Goal: Task Accomplishment & Management: Manage account settings

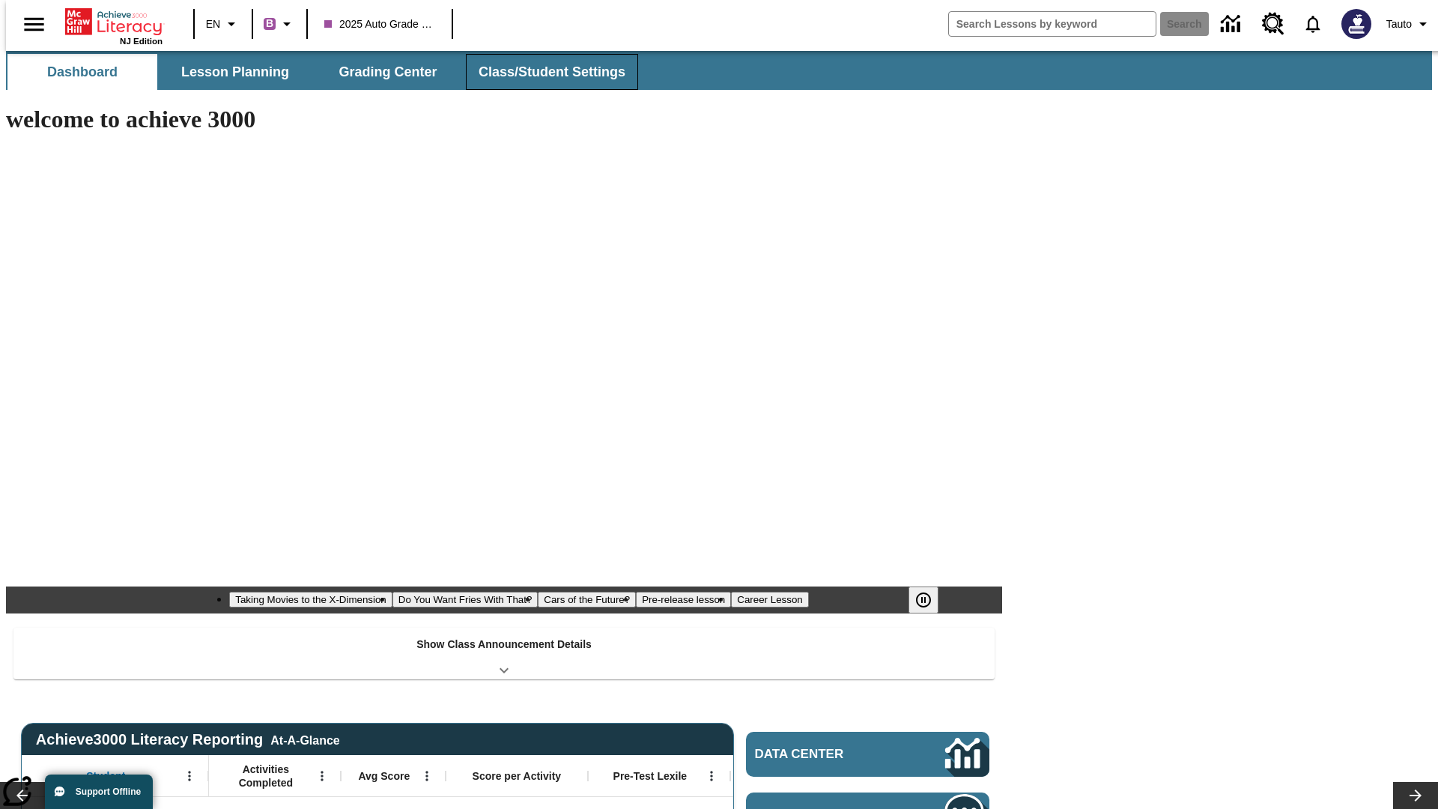
click at [544, 72] on button "Class/Student Settings" at bounding box center [552, 72] width 172 height 36
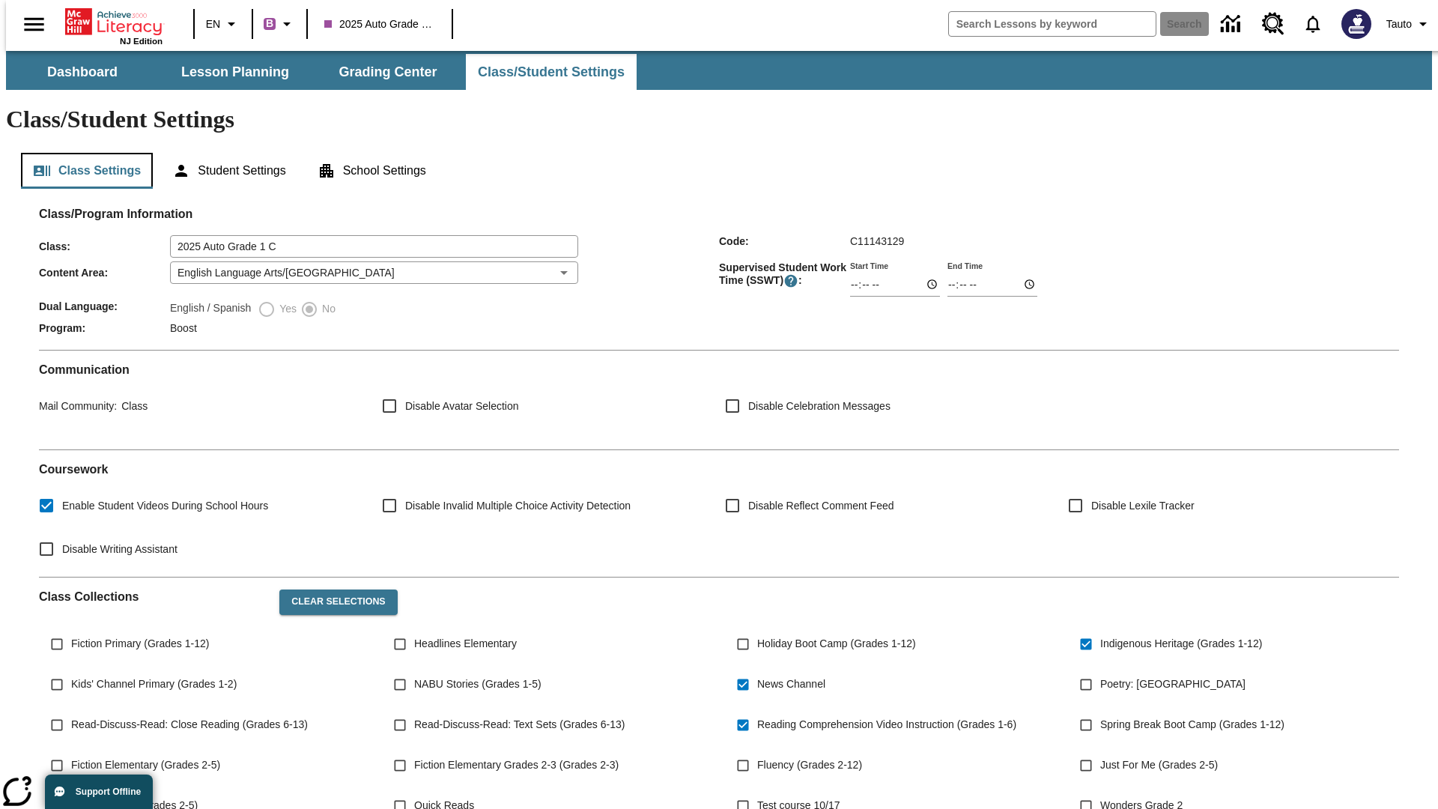
click at [81, 153] on button "Class Settings" at bounding box center [87, 171] width 132 height 36
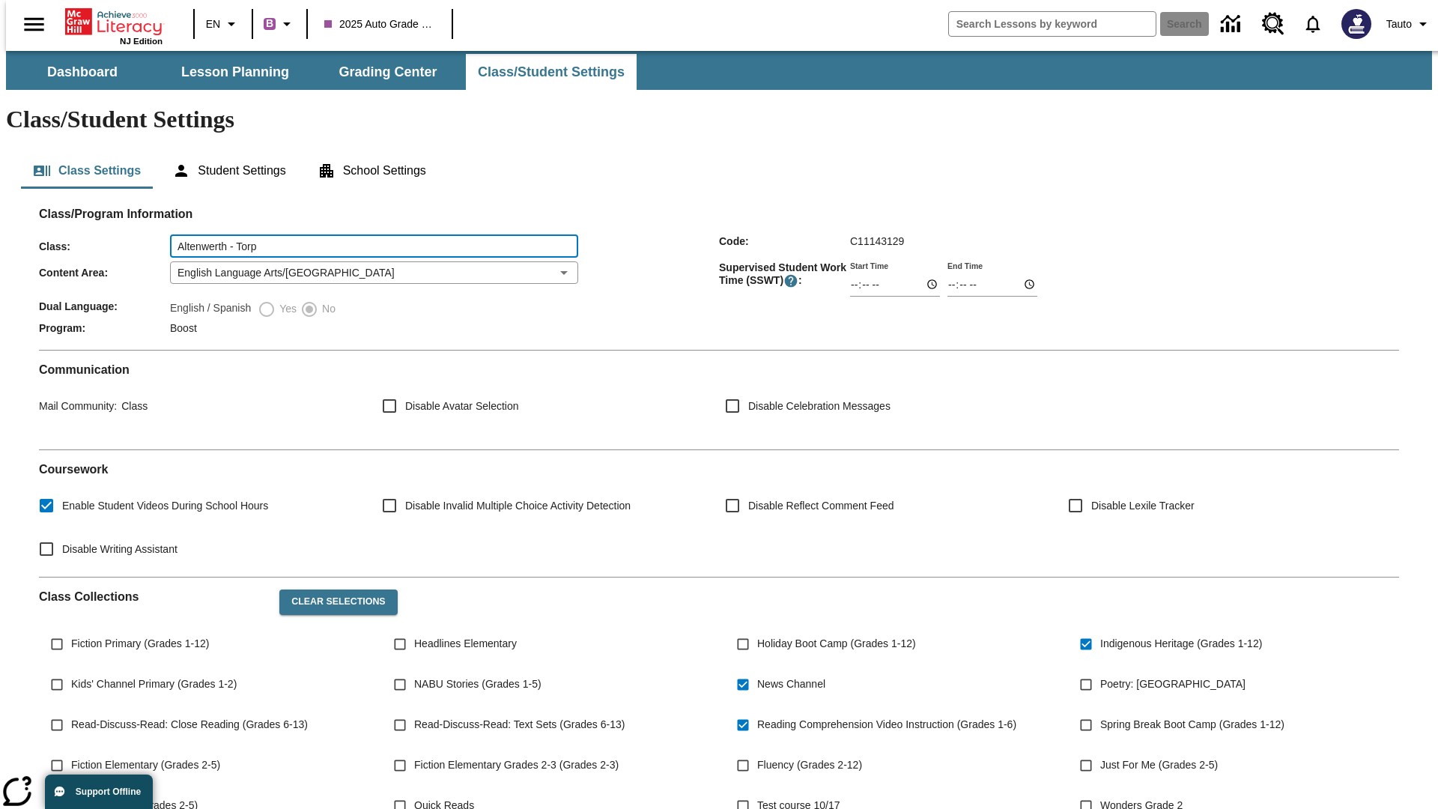
type input "Altenwerth - Torp"
type input "06:00"
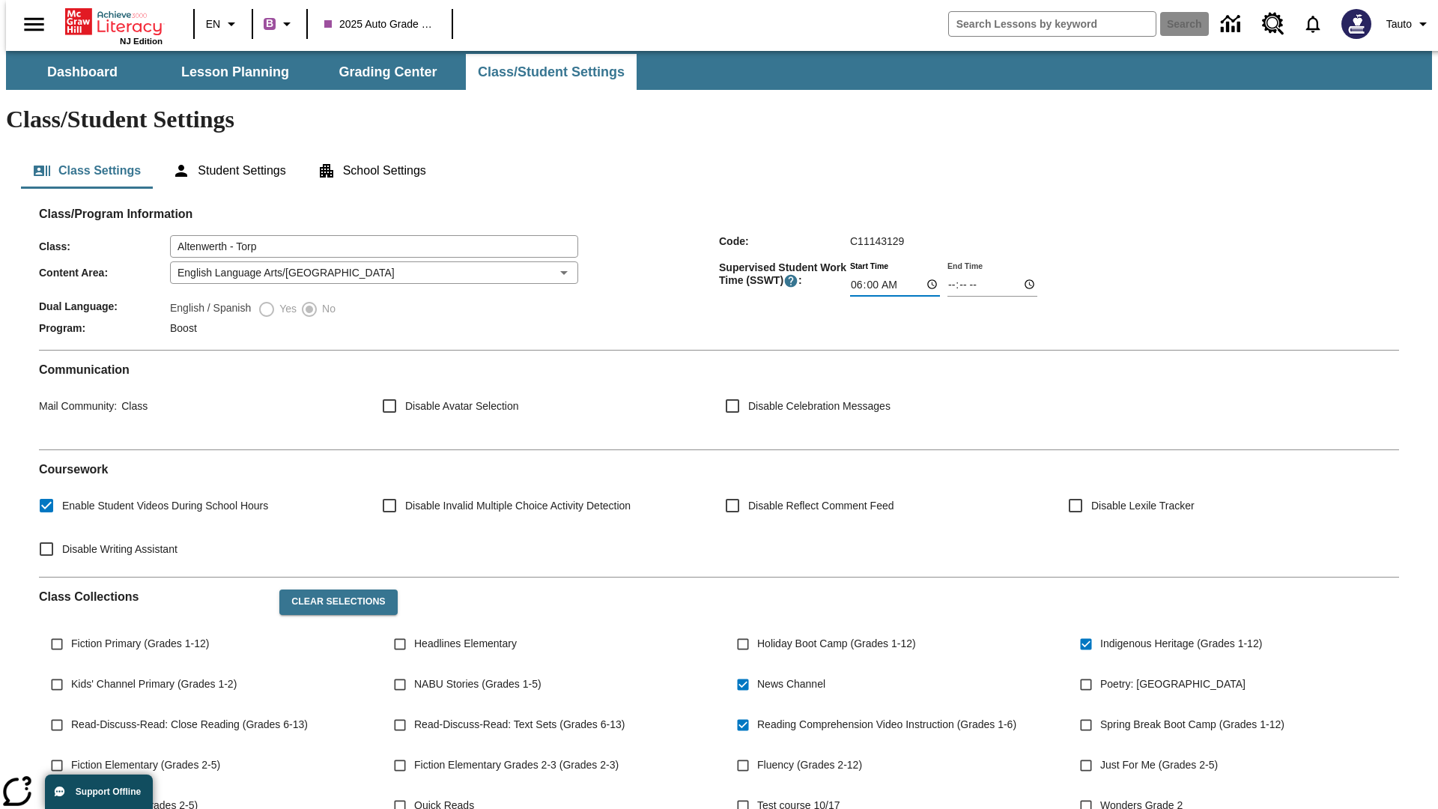
type input "06:01"
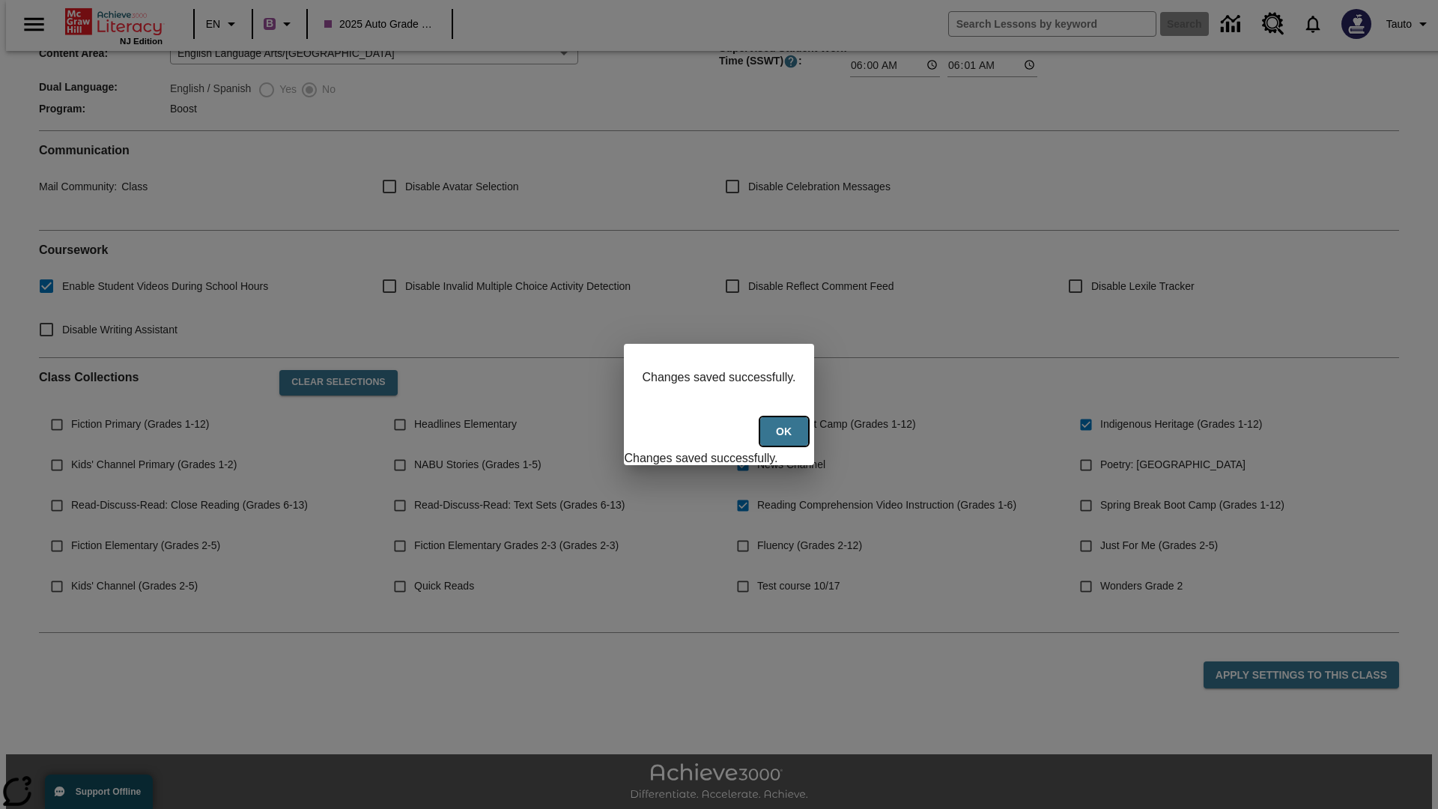
click at [786, 440] on button "Ok" at bounding box center [784, 431] width 48 height 29
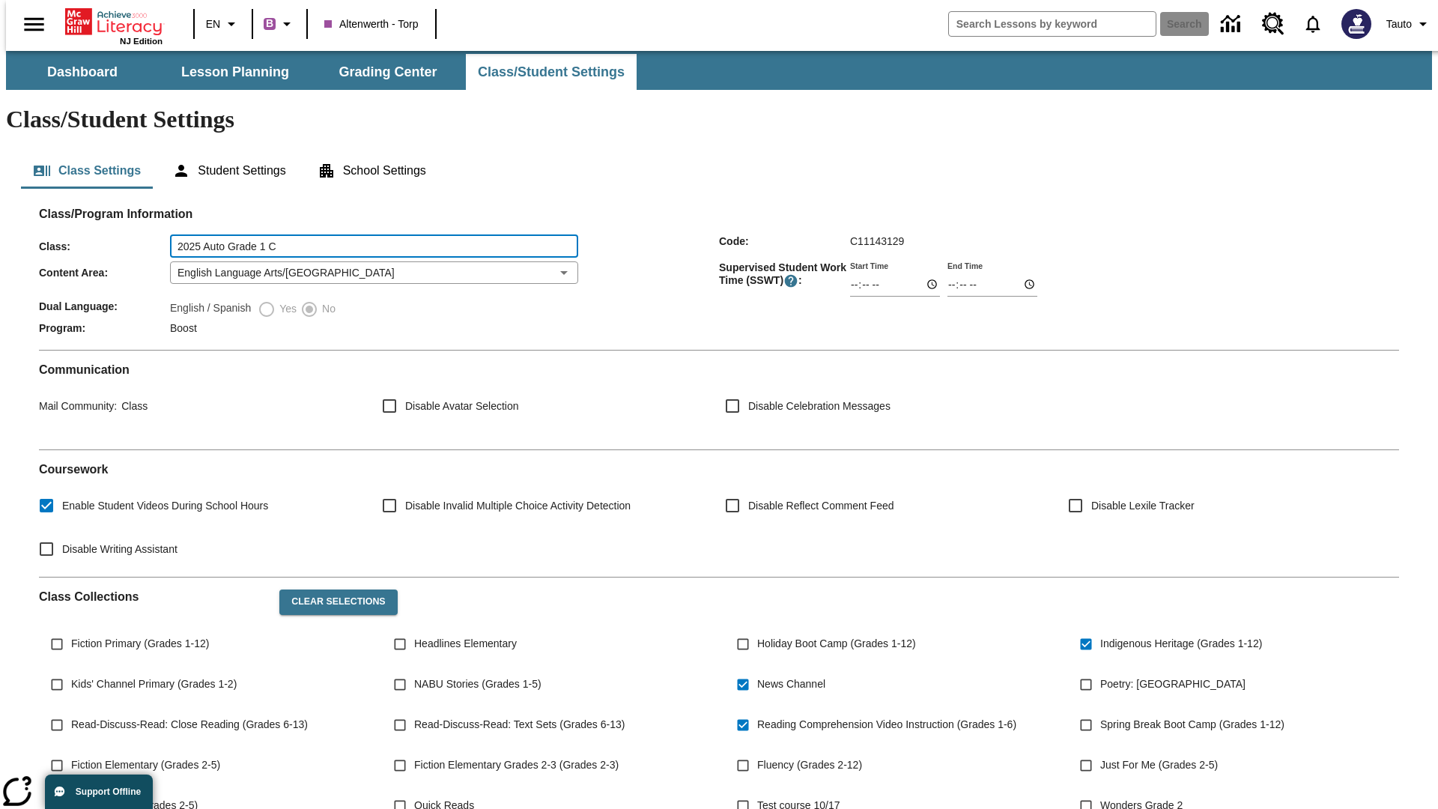
type input "2025 Auto Grade 1 C"
type input "06:00"
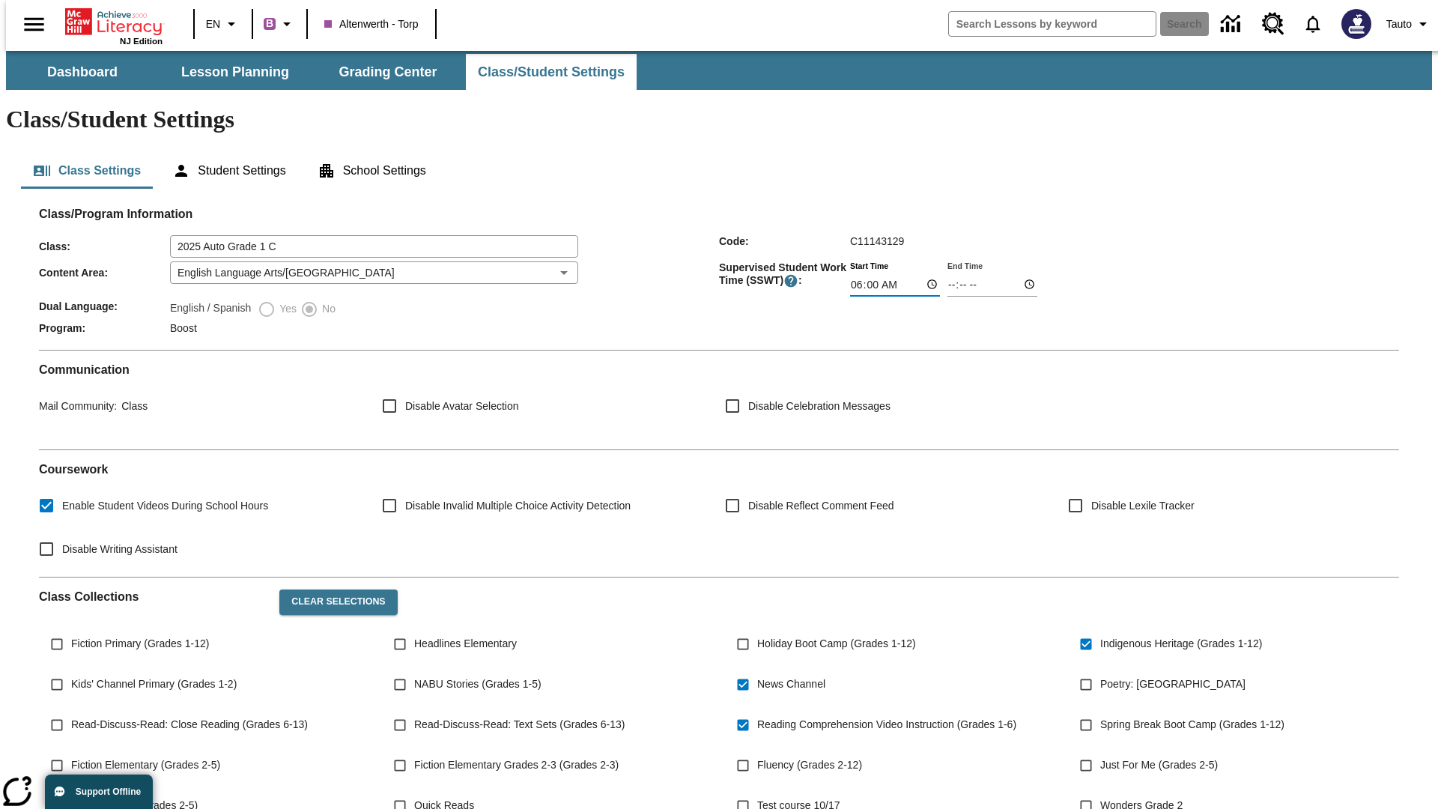
type input "06:01"
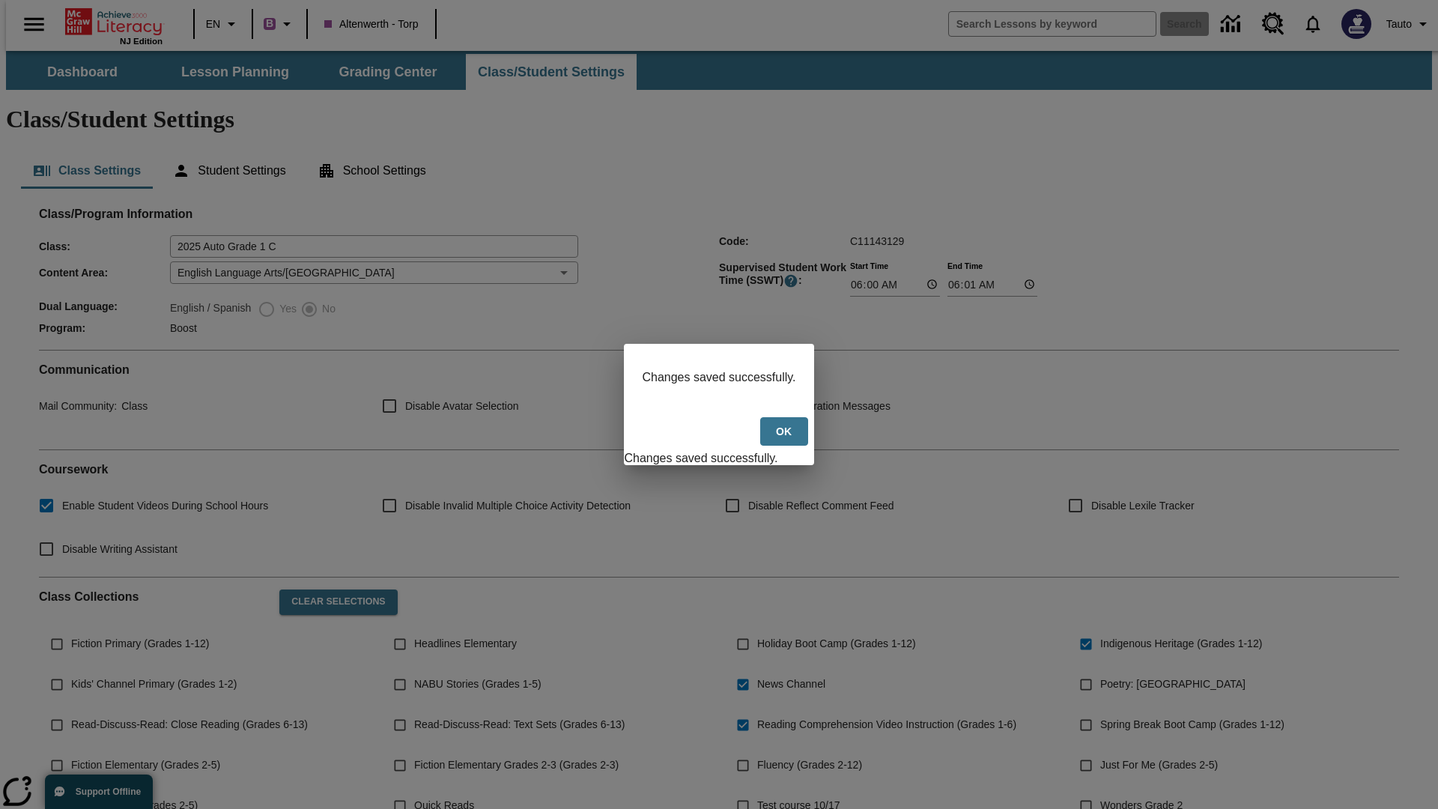
scroll to position [219, 0]
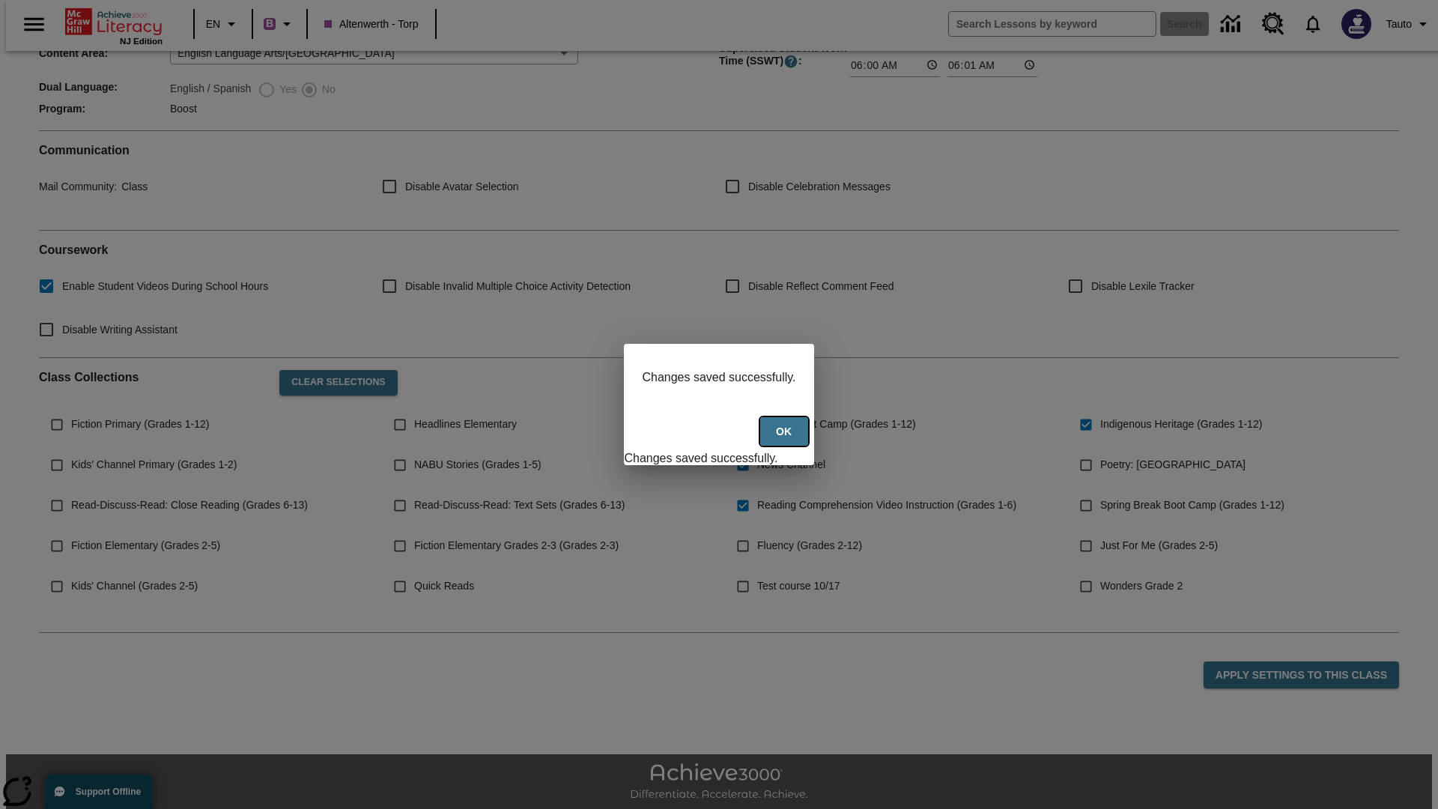
click at [786, 440] on button "Ok" at bounding box center [784, 431] width 48 height 29
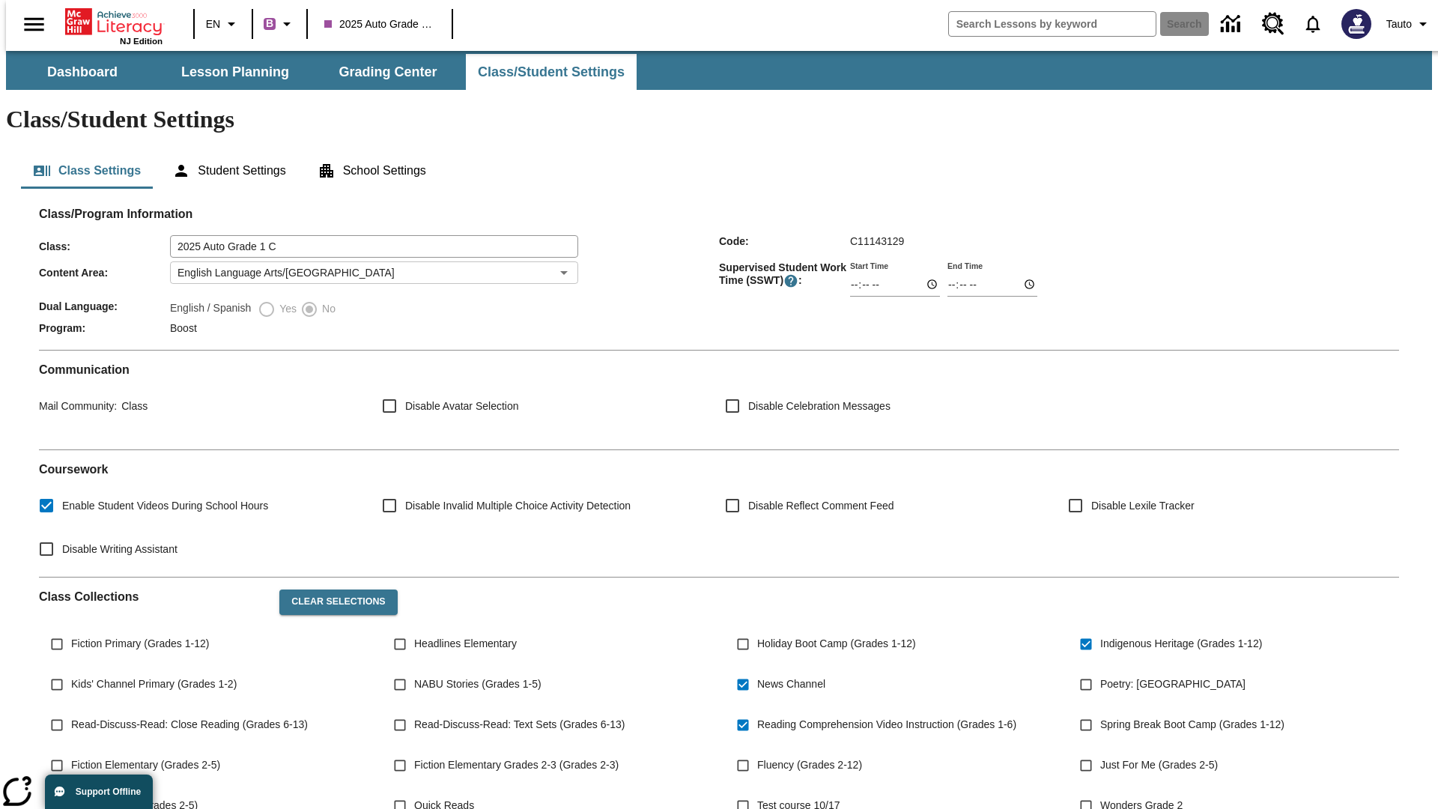
click at [369, 228] on body "Skip to main content NJ Edition EN B 2025 Auto Grade 1 C Search Tauto Dashboard…" at bounding box center [719, 560] width 1426 height 1019
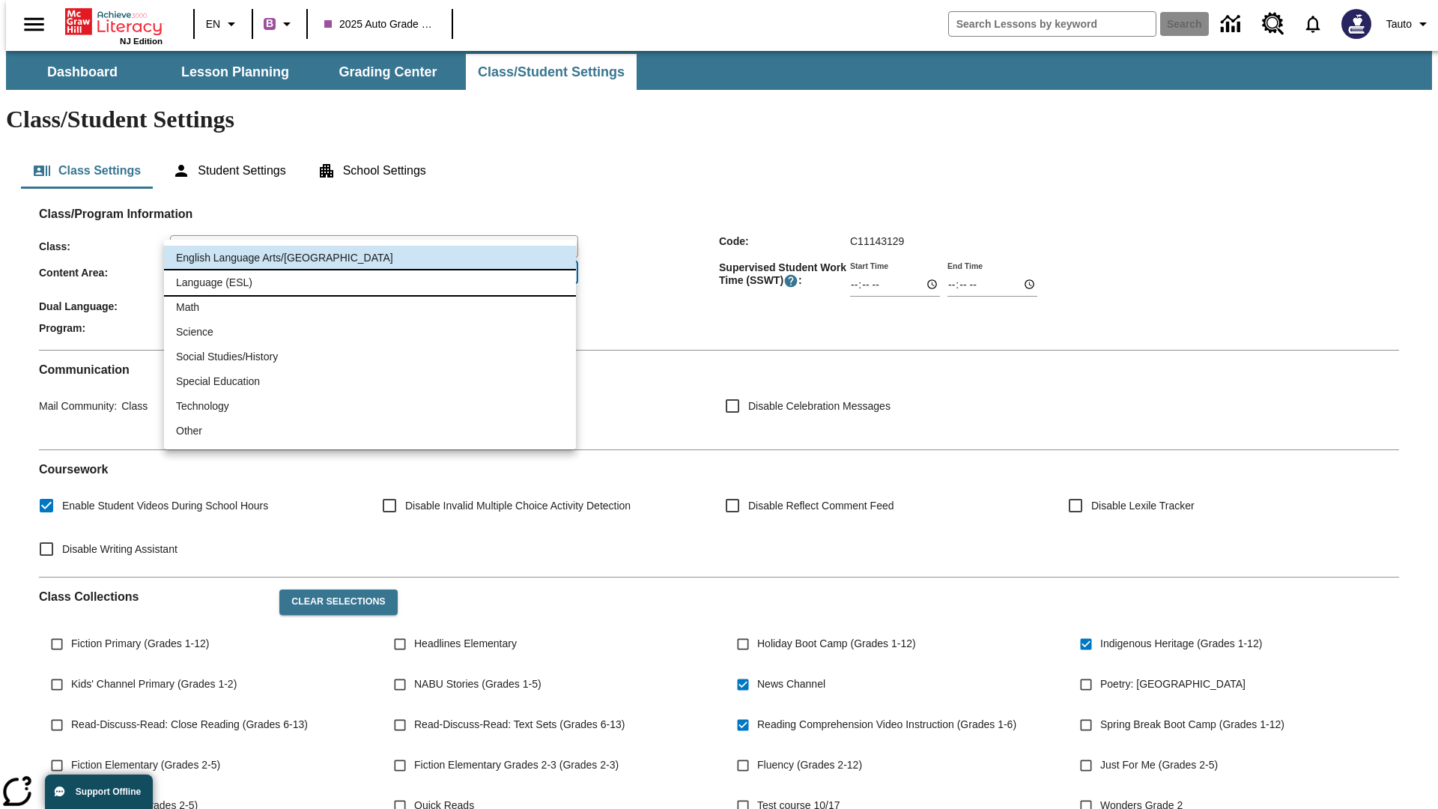
click at [369, 278] on li "Language (ESL)" at bounding box center [370, 282] width 412 height 25
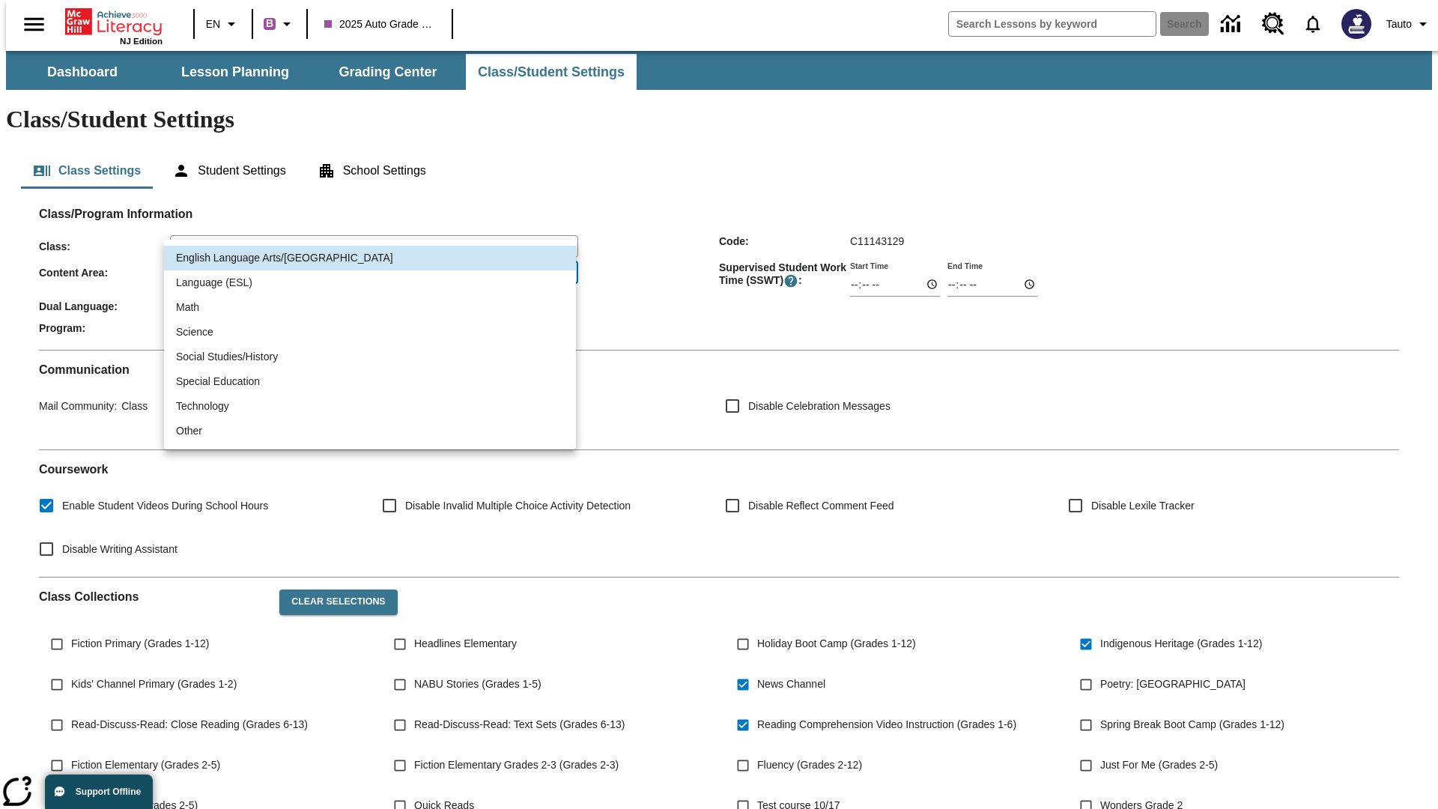
type input "2"
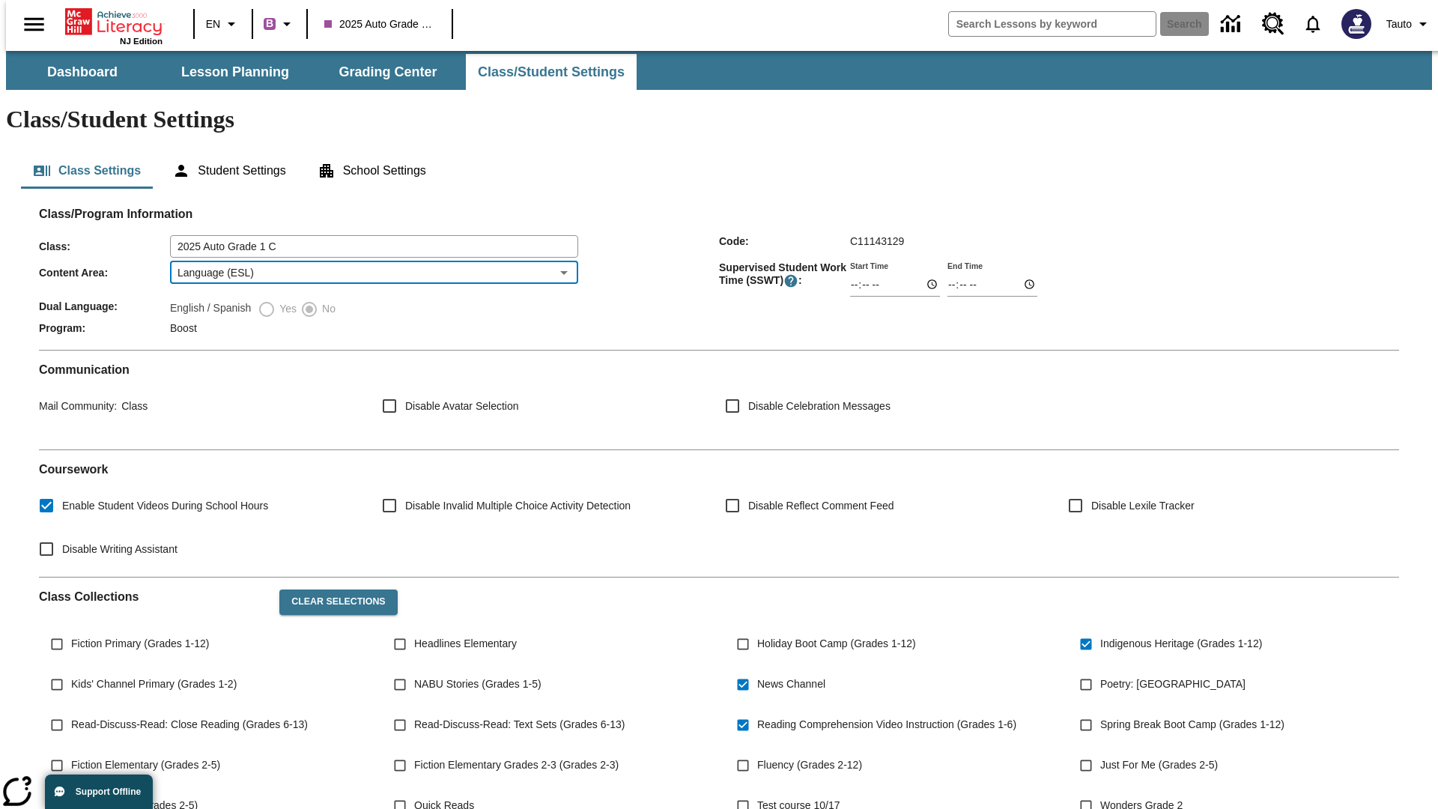
scroll to position [219, 0]
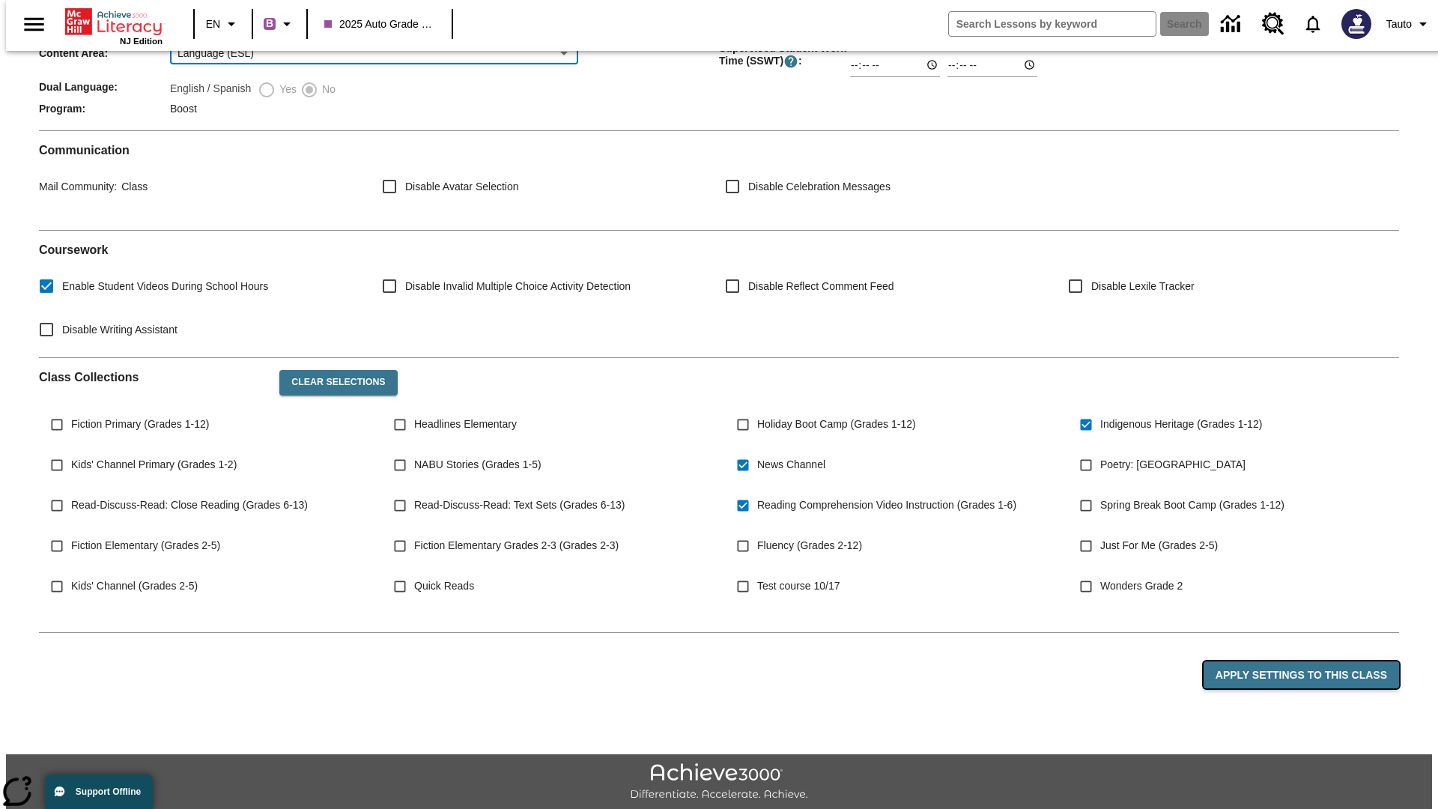
click at [1310, 661] on button "Apply Settings to this Class" at bounding box center [1301, 675] width 195 height 28
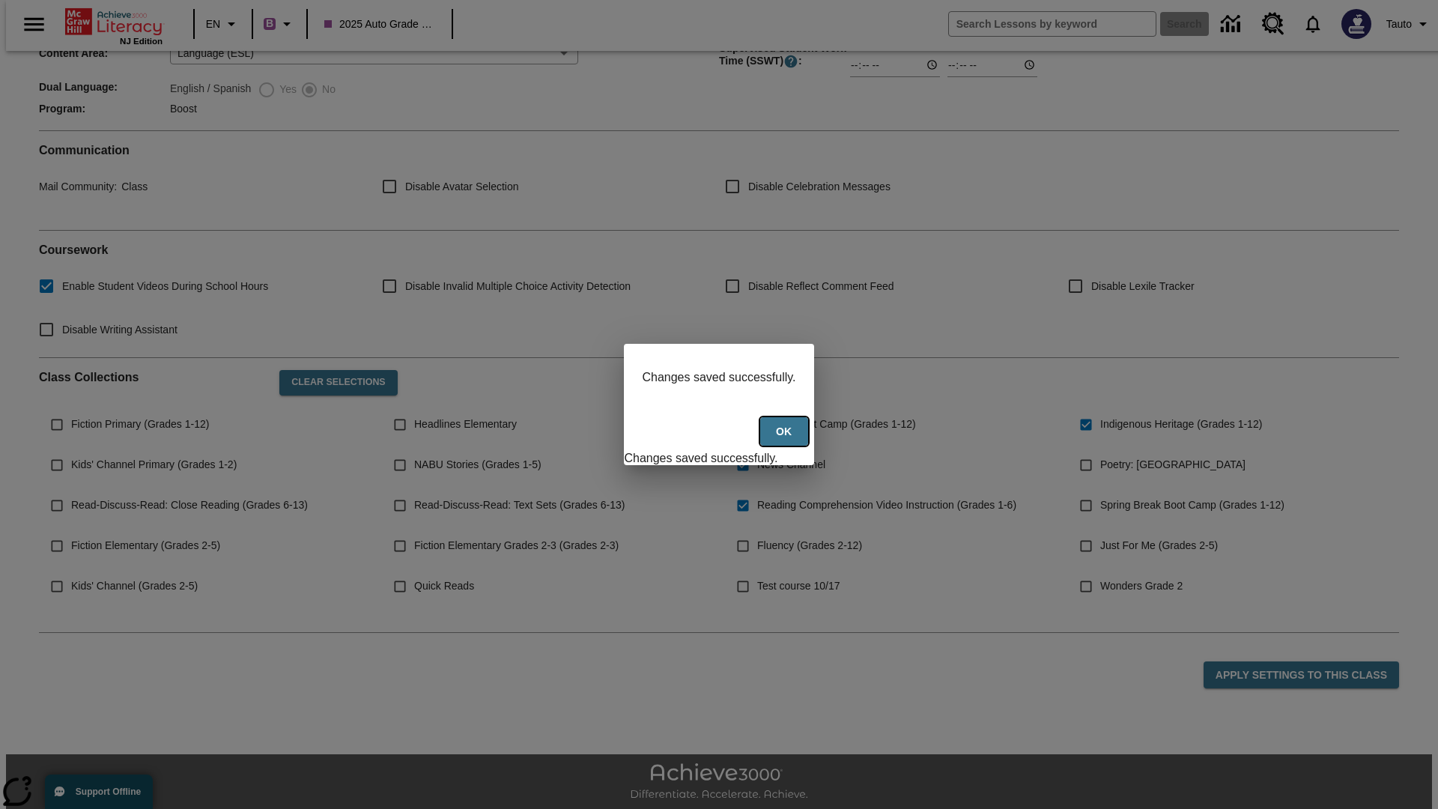
click at [786, 440] on button "Ok" at bounding box center [784, 431] width 48 height 29
